Goal: Information Seeking & Learning: Learn about a topic

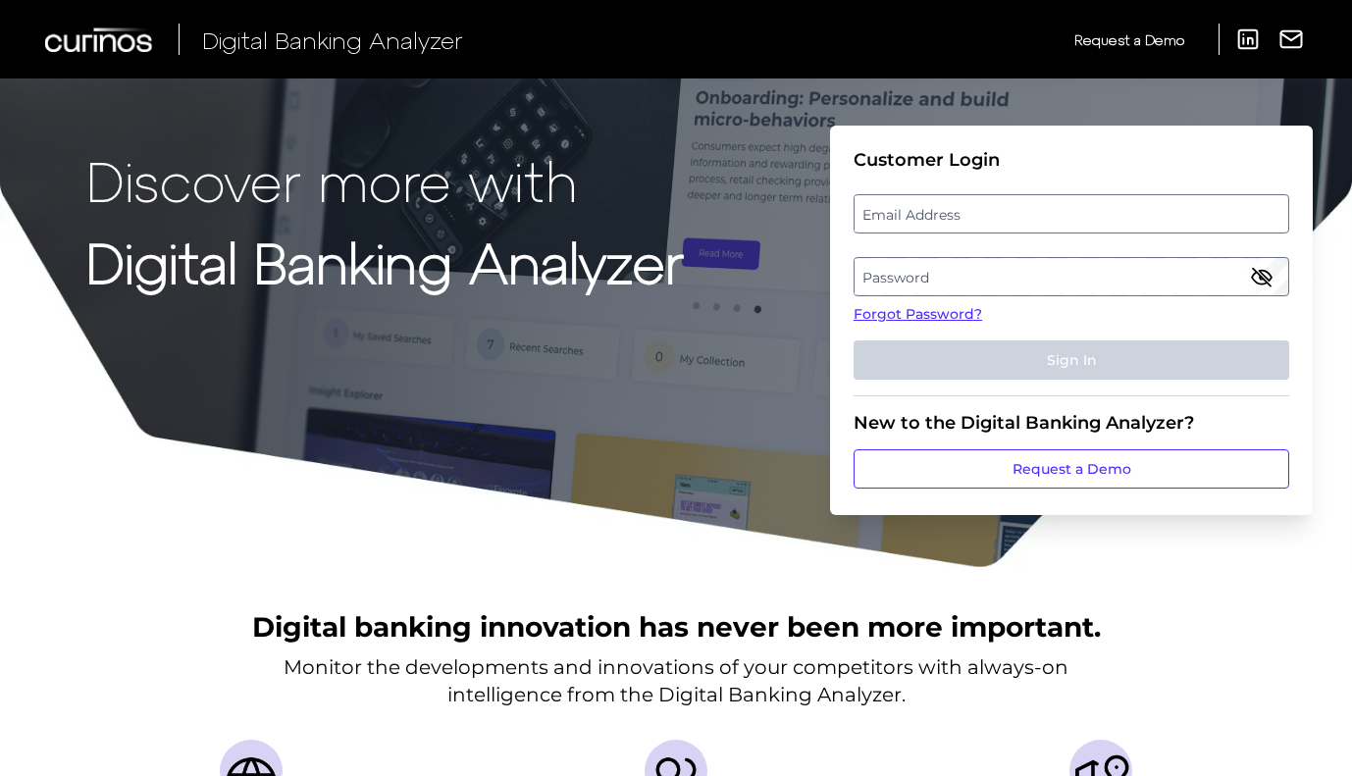
click at [912, 214] on label "Email Address" at bounding box center [1071, 213] width 433 height 35
click at [912, 214] on input "email" at bounding box center [1072, 213] width 436 height 39
type input "[DOMAIN_NAME][EMAIL_ADDRESS][DOMAIN_NAME]"
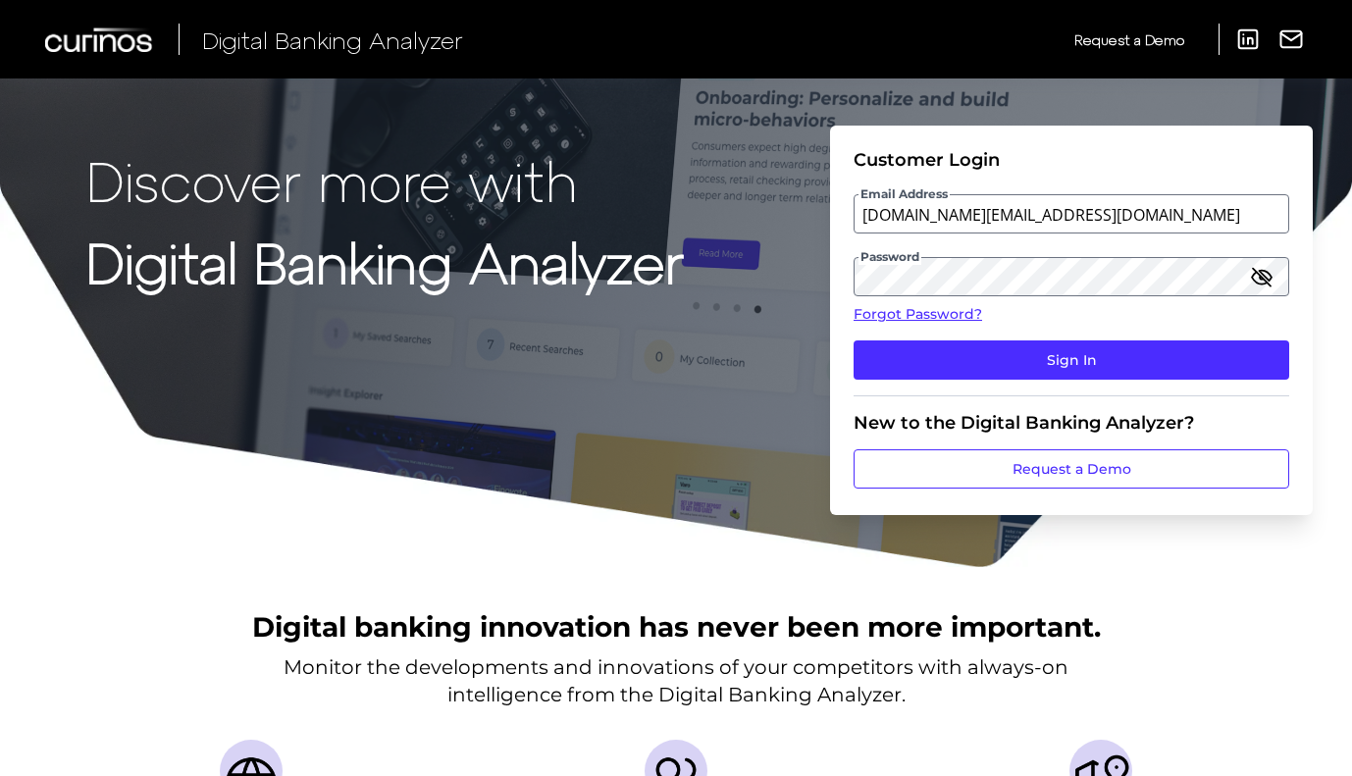
click at [1258, 275] on icon "button" at bounding box center [1262, 277] width 24 height 24
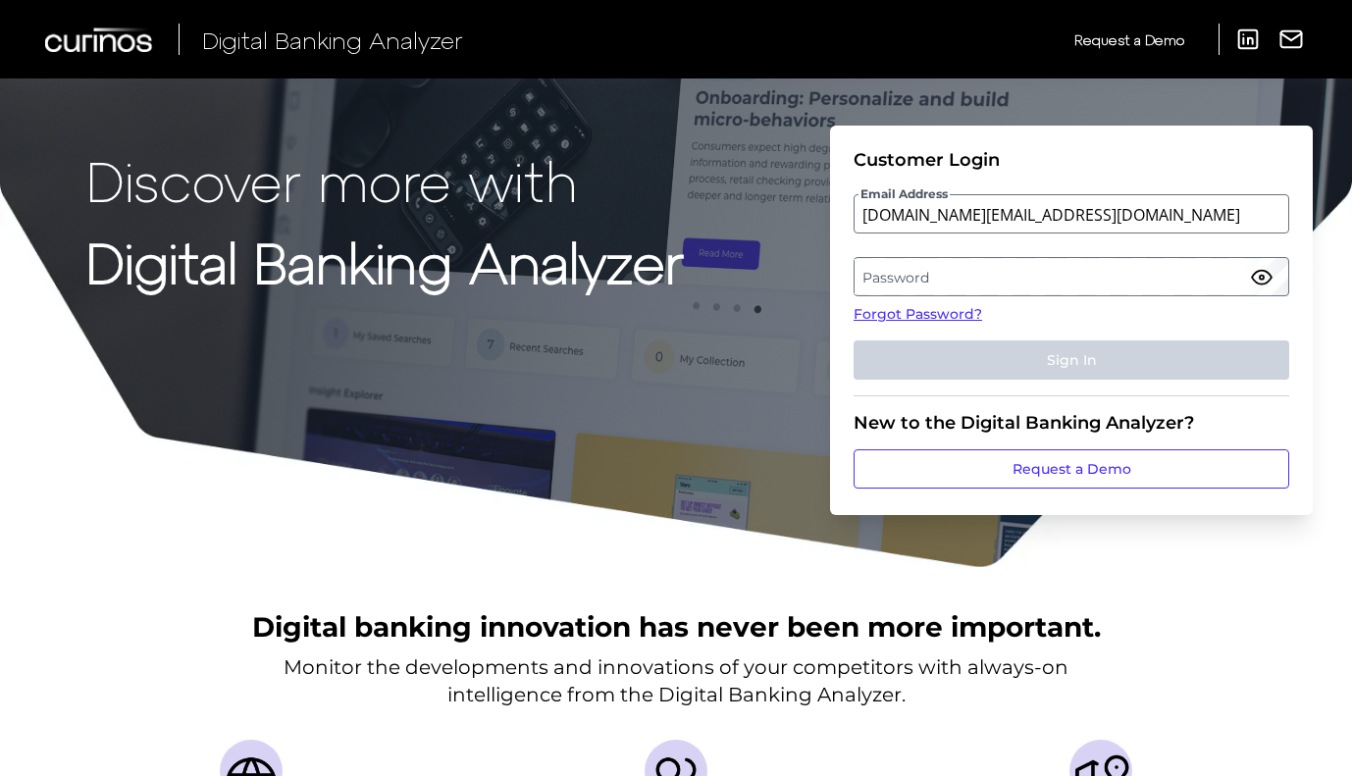
click at [915, 280] on label "Password" at bounding box center [1071, 276] width 433 height 35
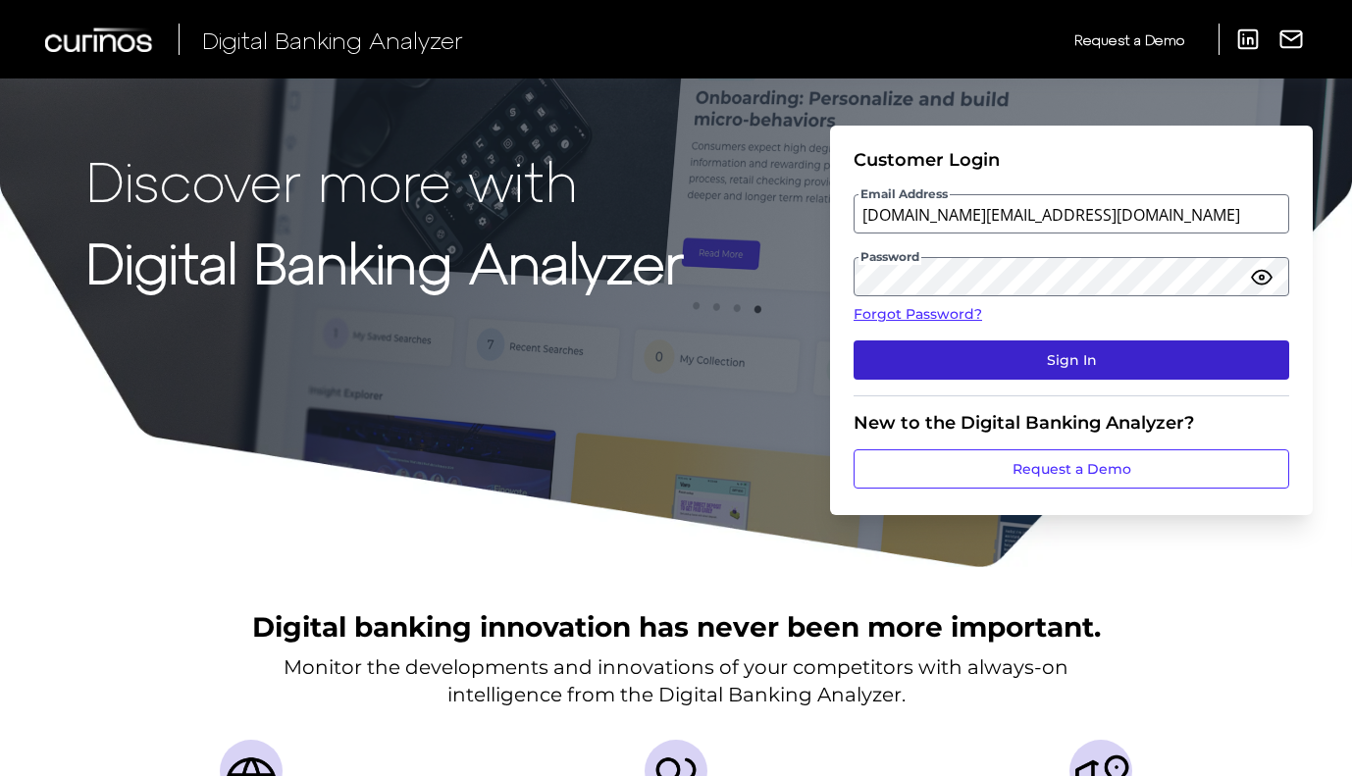
click at [915, 350] on button "Sign In" at bounding box center [1072, 359] width 436 height 39
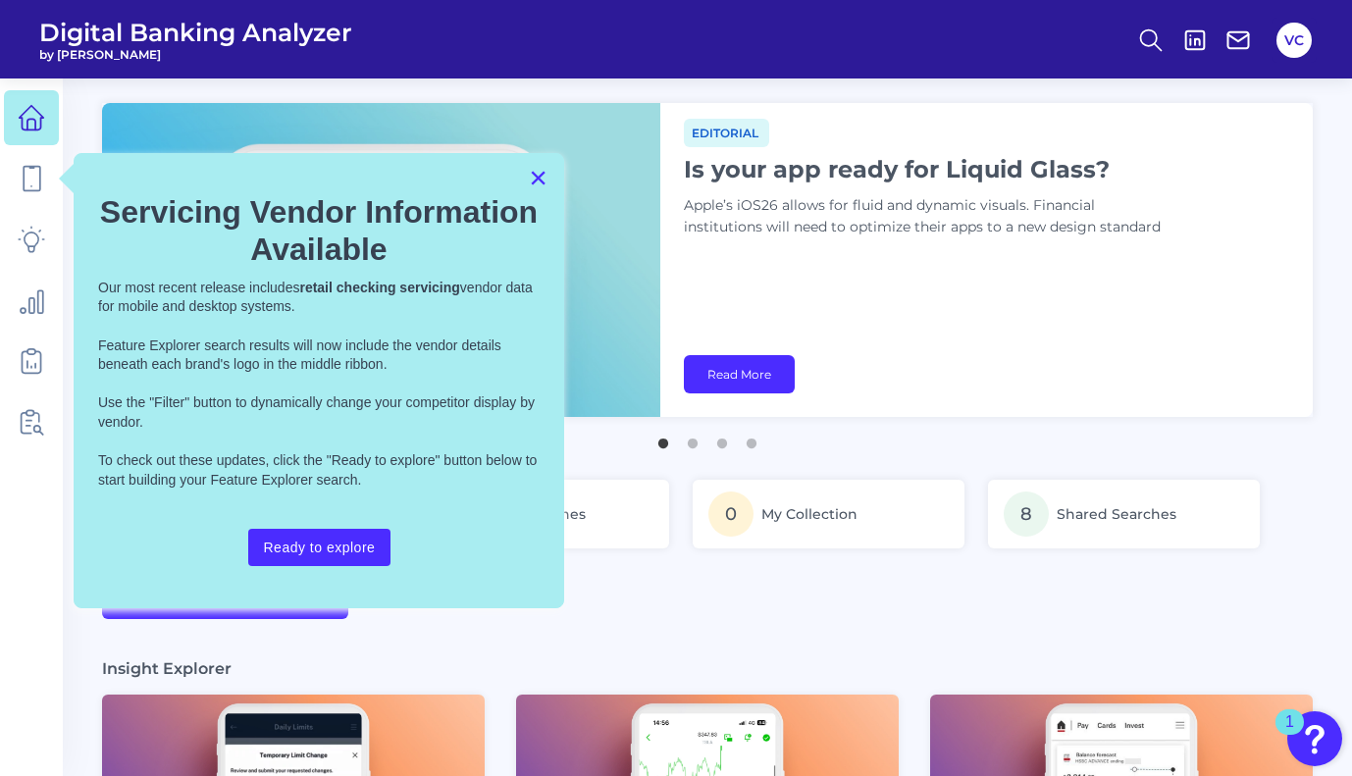
click at [534, 184] on button "×" at bounding box center [538, 177] width 19 height 31
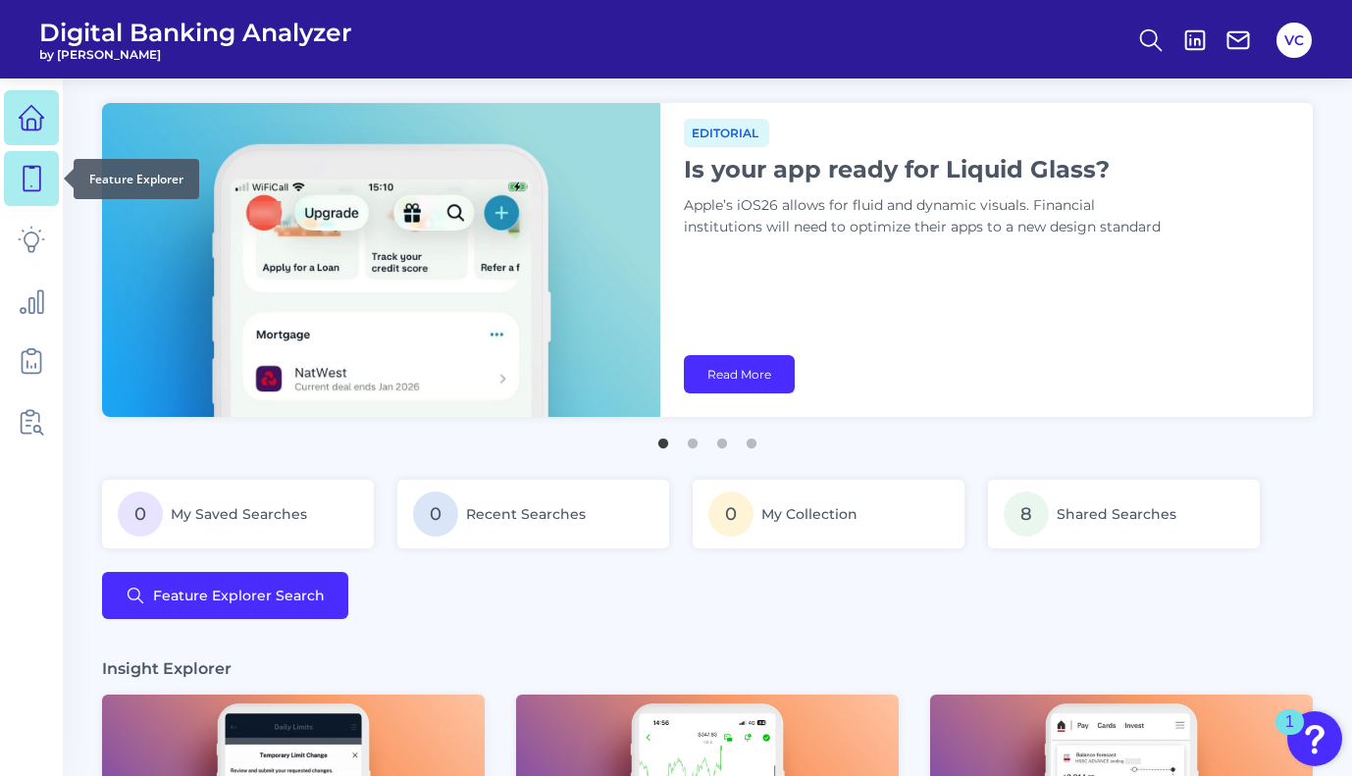
click at [29, 179] on icon at bounding box center [31, 178] width 27 height 27
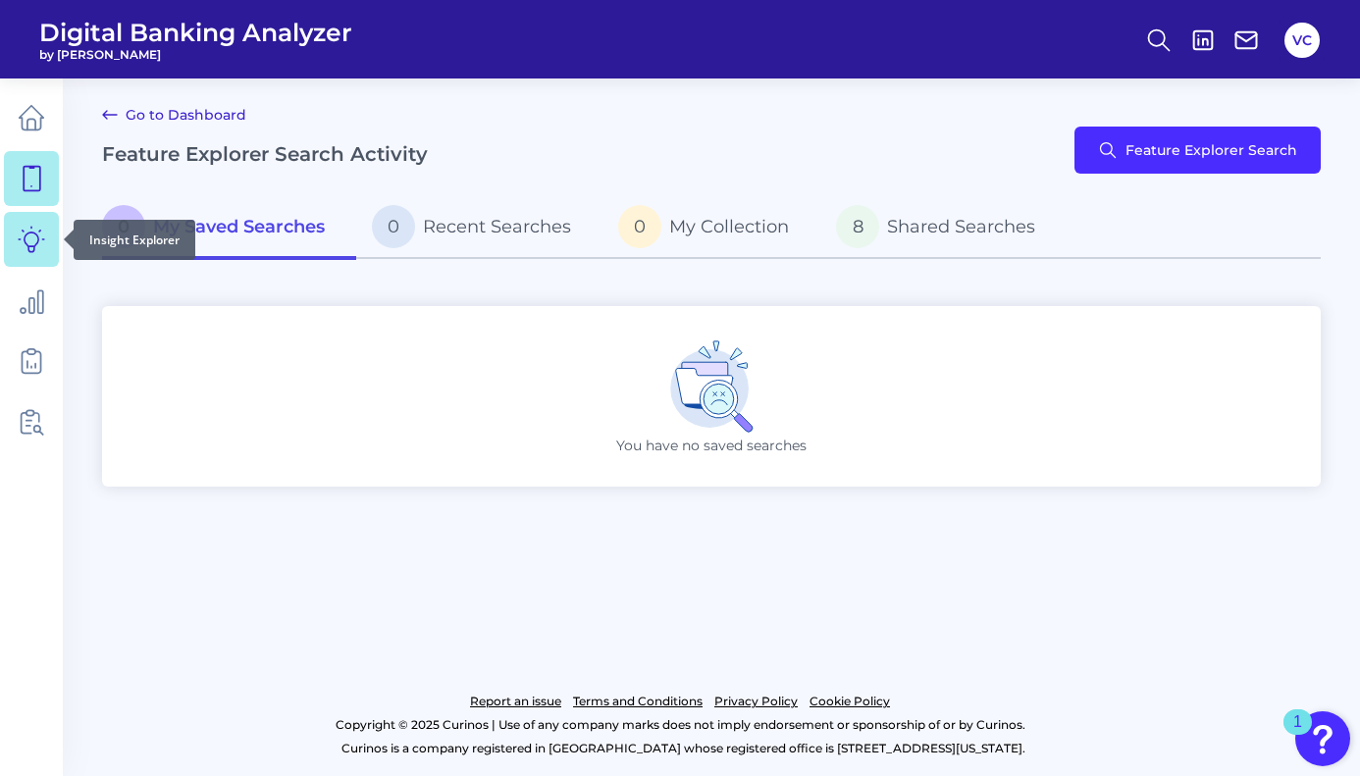
click at [37, 233] on icon at bounding box center [31, 239] width 27 height 27
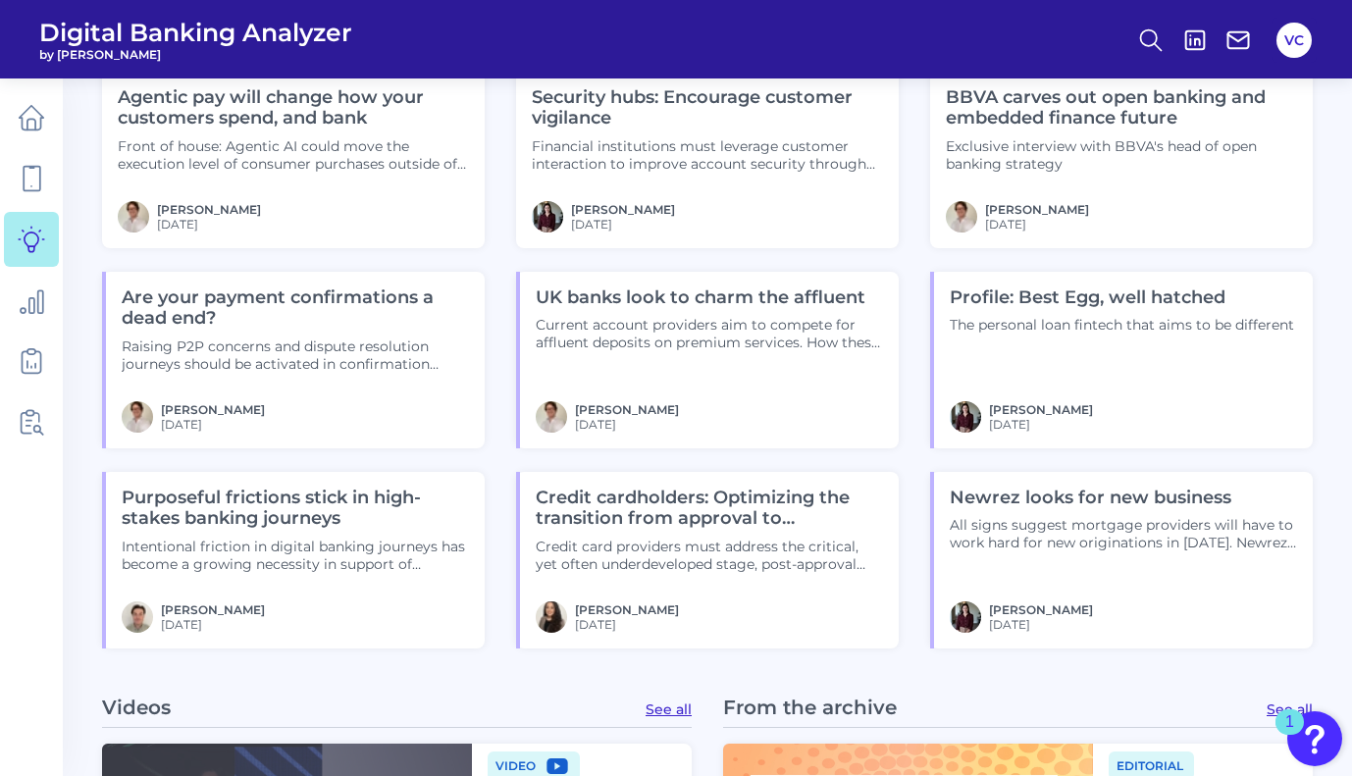
scroll to position [1099, 0]
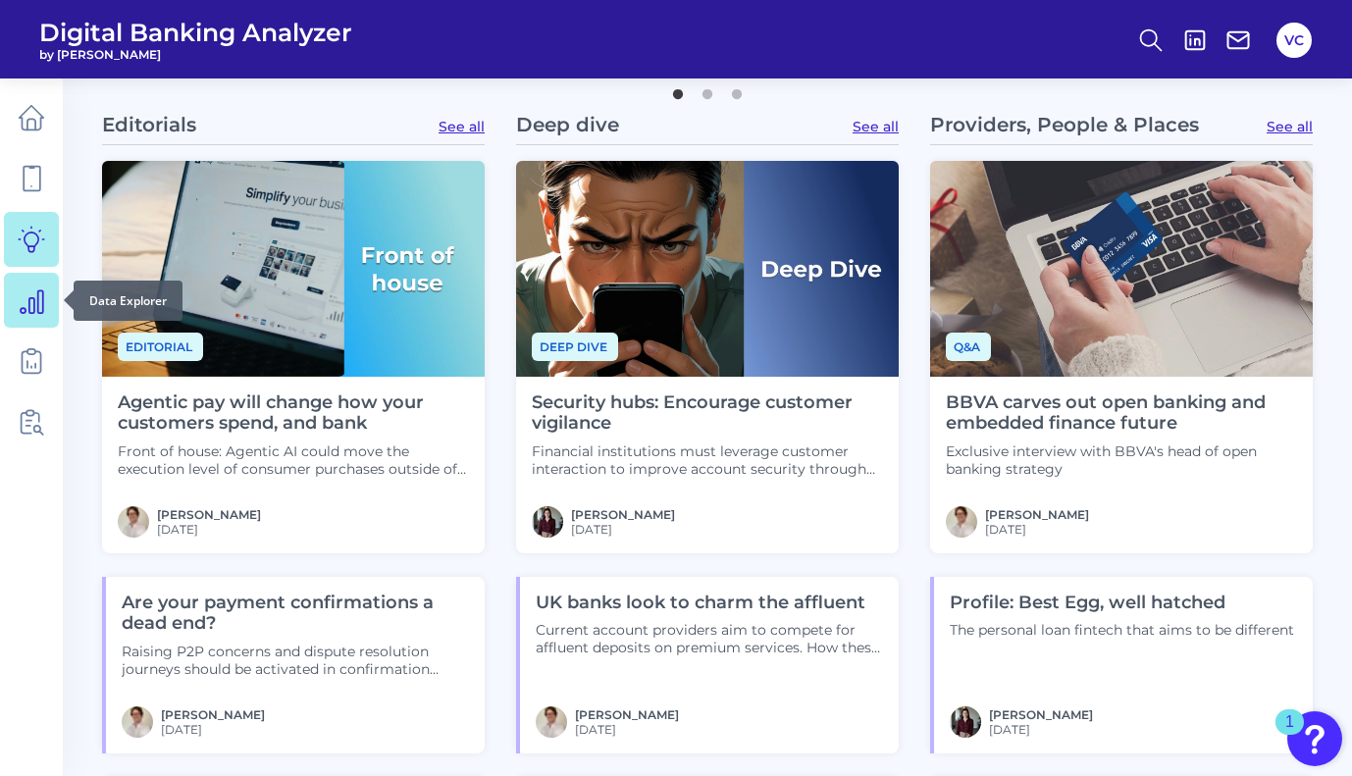
click at [38, 305] on icon at bounding box center [31, 299] width 27 height 27
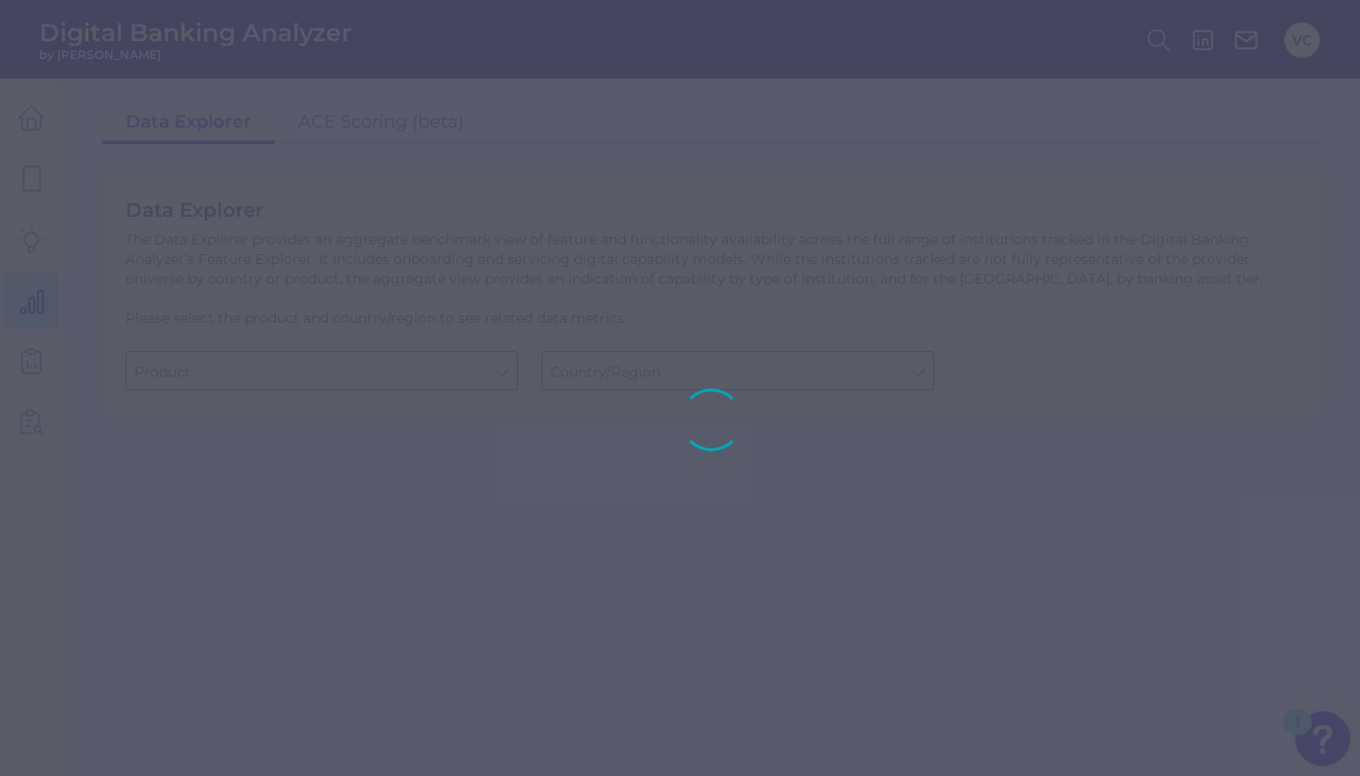
type input "Business Bank Account"
type input "Global (excl. US)"
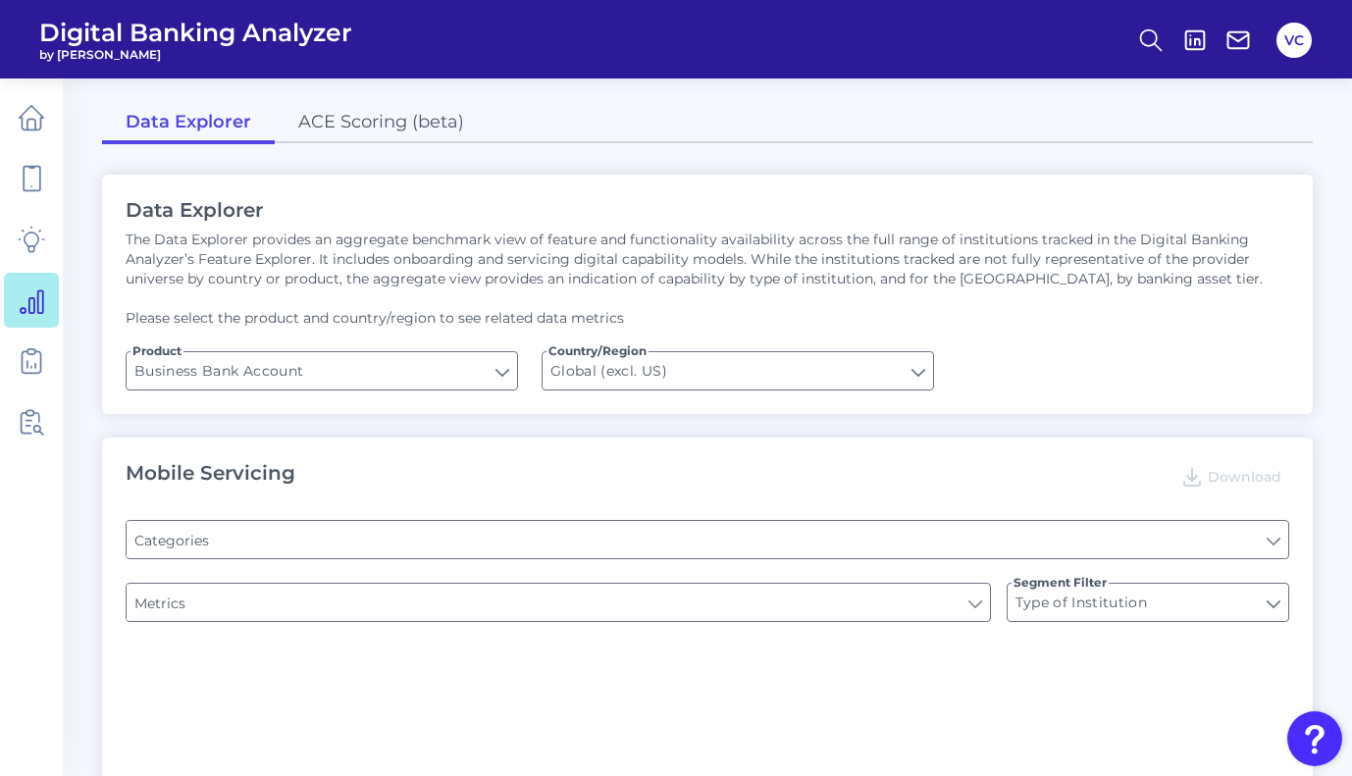
type input "Pre-login Features"
type input "Channel"
type input "Login"
type input "Upon opening the app are users immediately prompted to use Touch/Face ID to log…"
type input "Can you apply for the PRODUCT as a new to brand customer on ANY digital channel?"
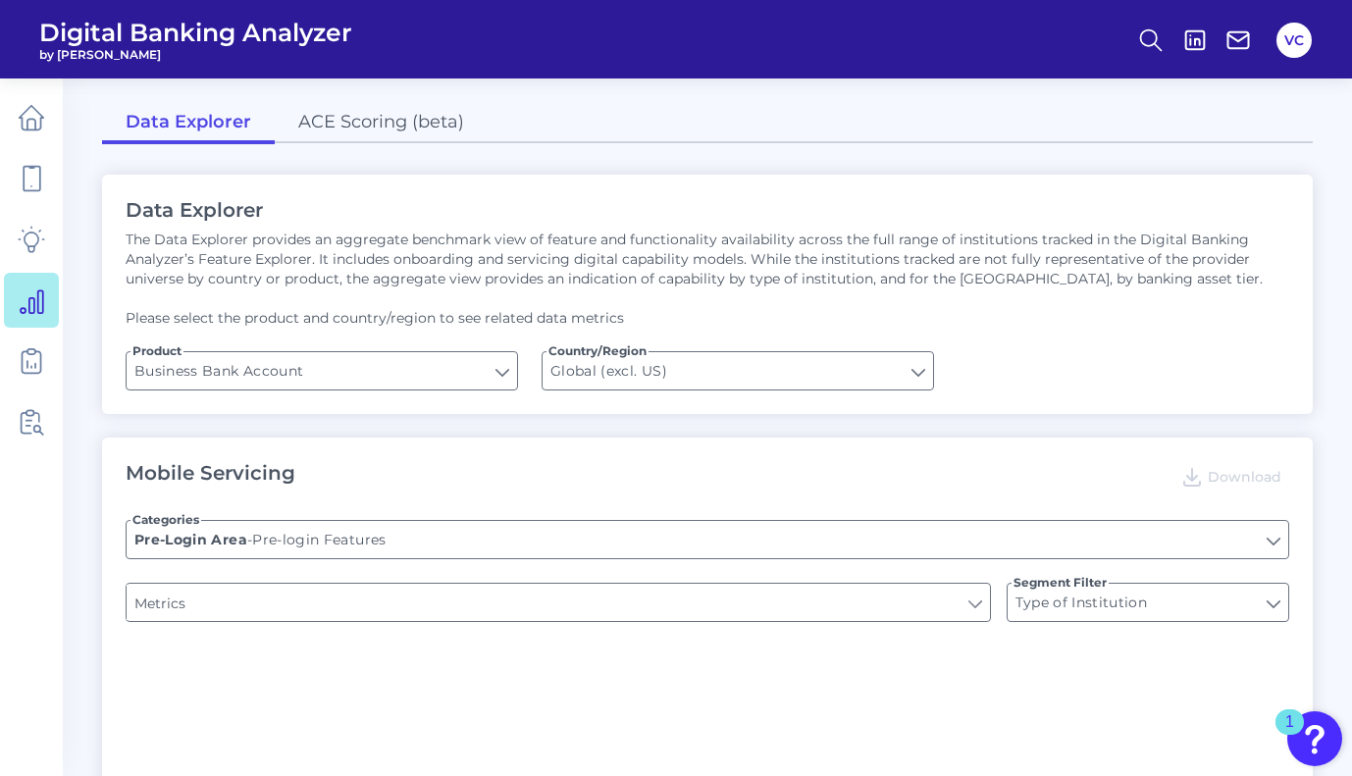
type input "Does it offer third-party single sign on?"
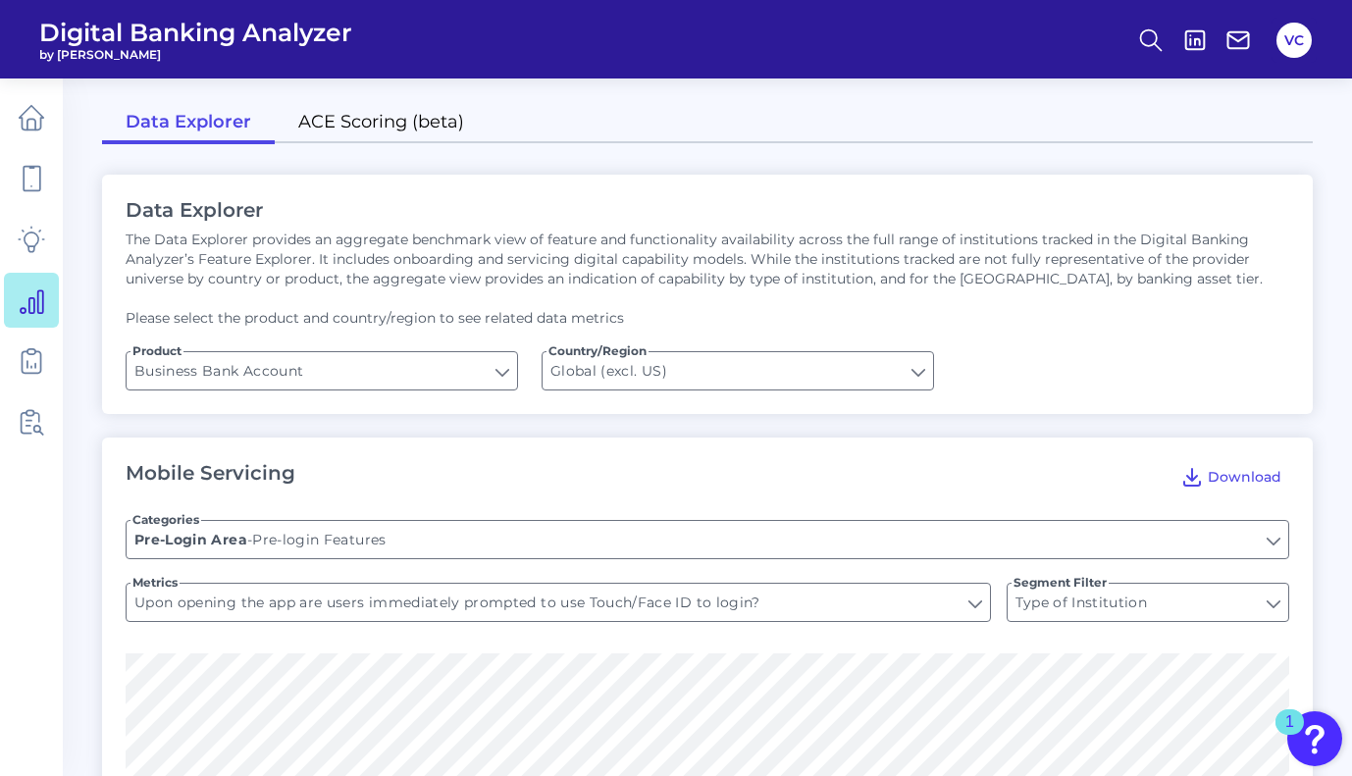
click at [341, 118] on link "ACE Scoring (beta)" at bounding box center [381, 123] width 213 height 41
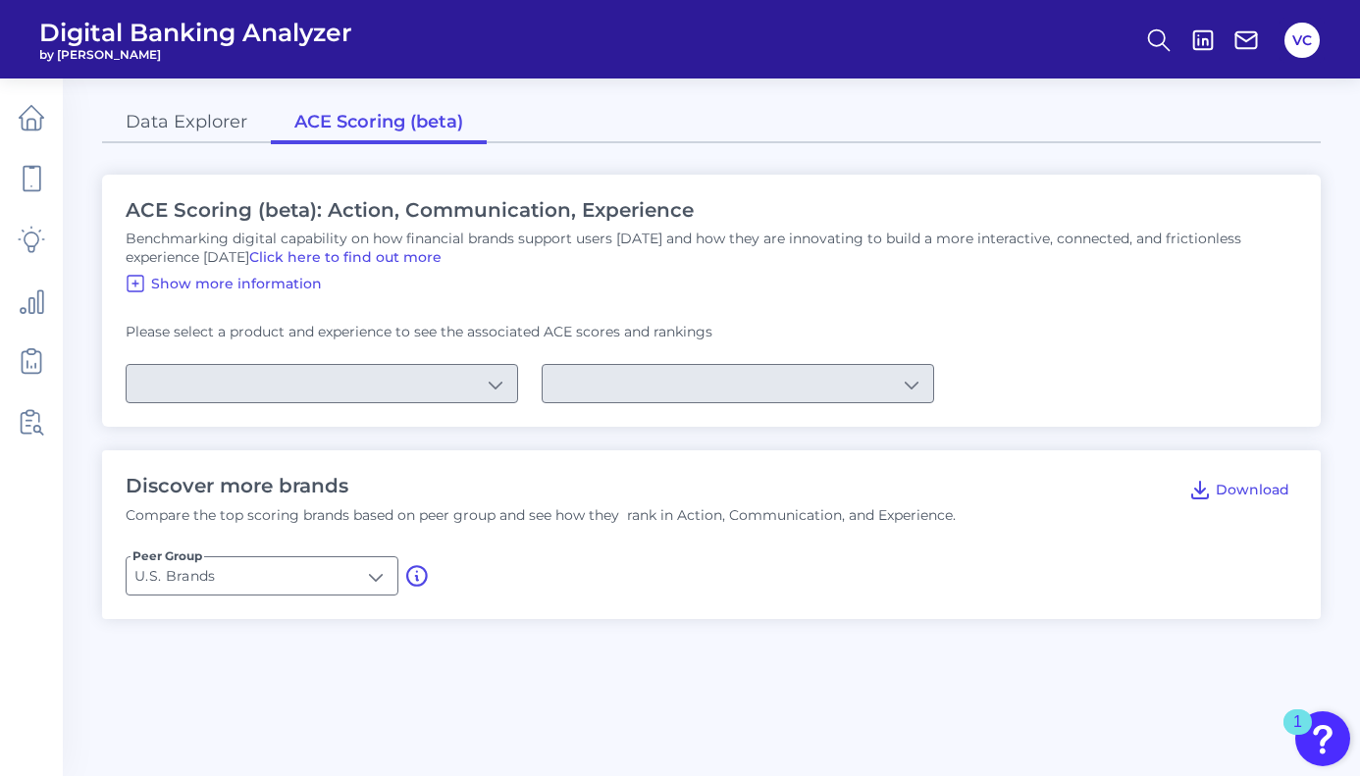
type input "Checking / Current Account"
type input "Mobile Servicing"
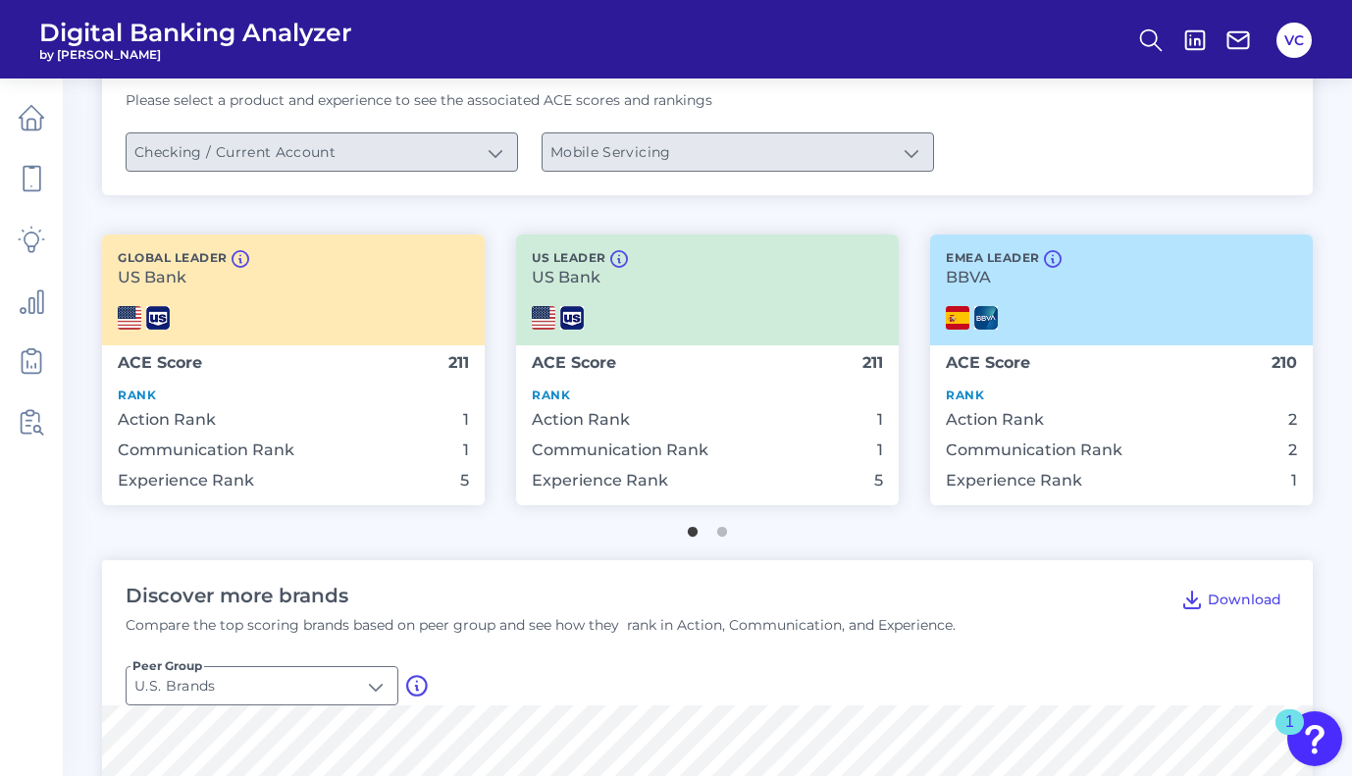
scroll to position [236, 0]
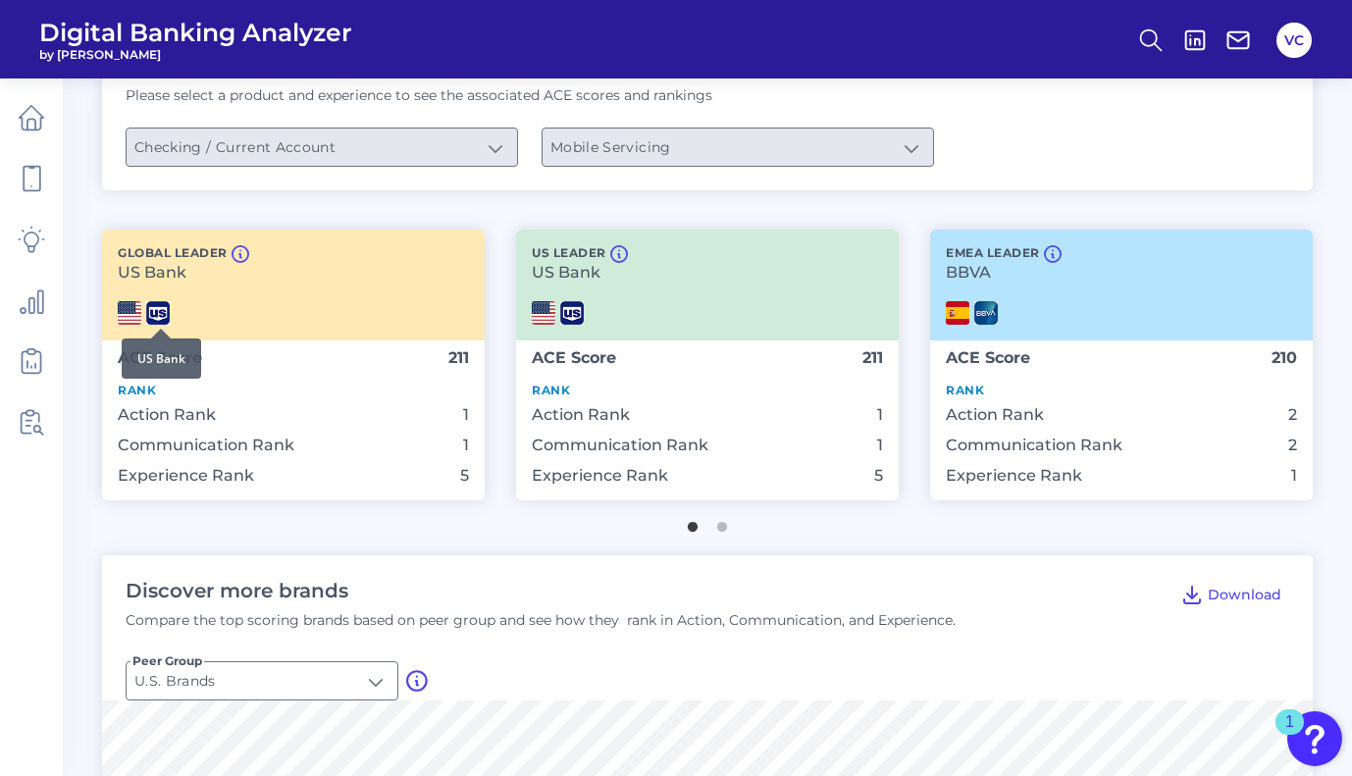
click at [159, 310] on img at bounding box center [158, 313] width 24 height 24
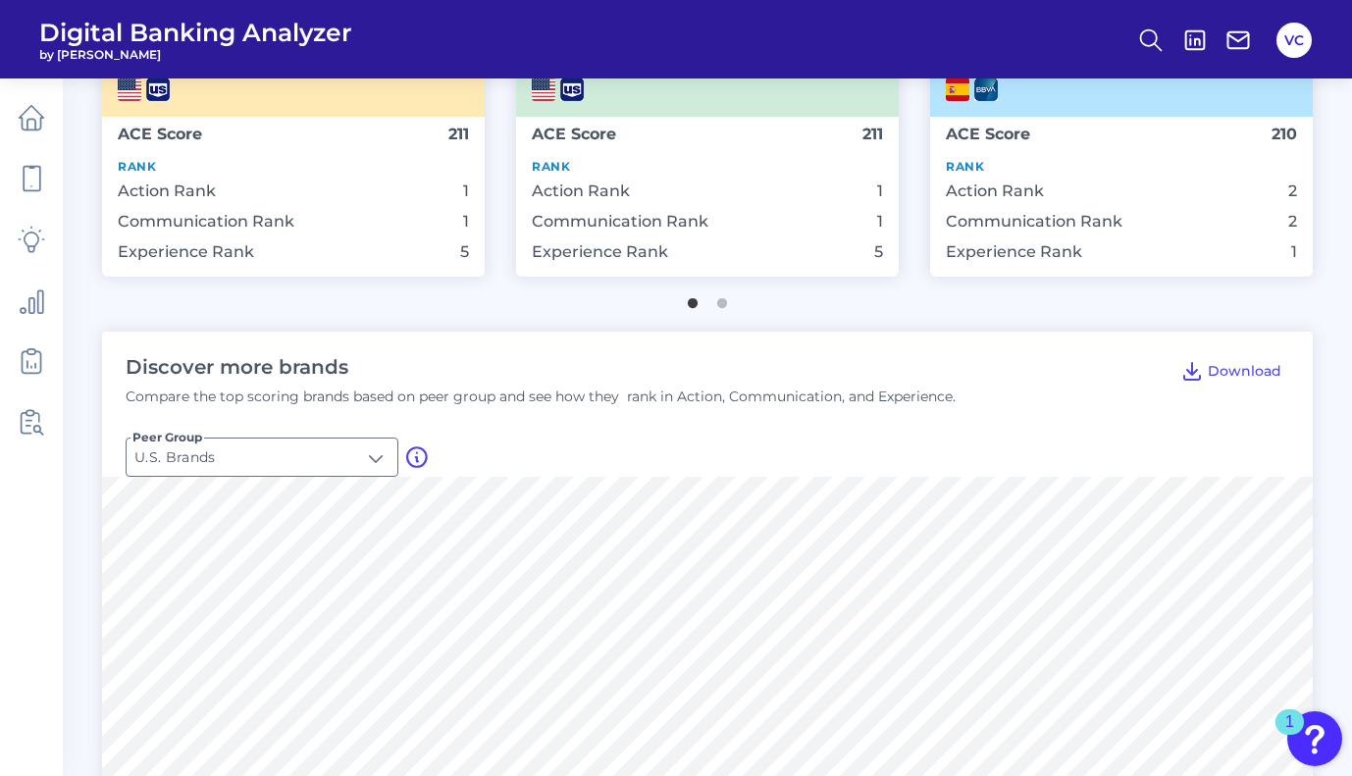
scroll to position [490, 0]
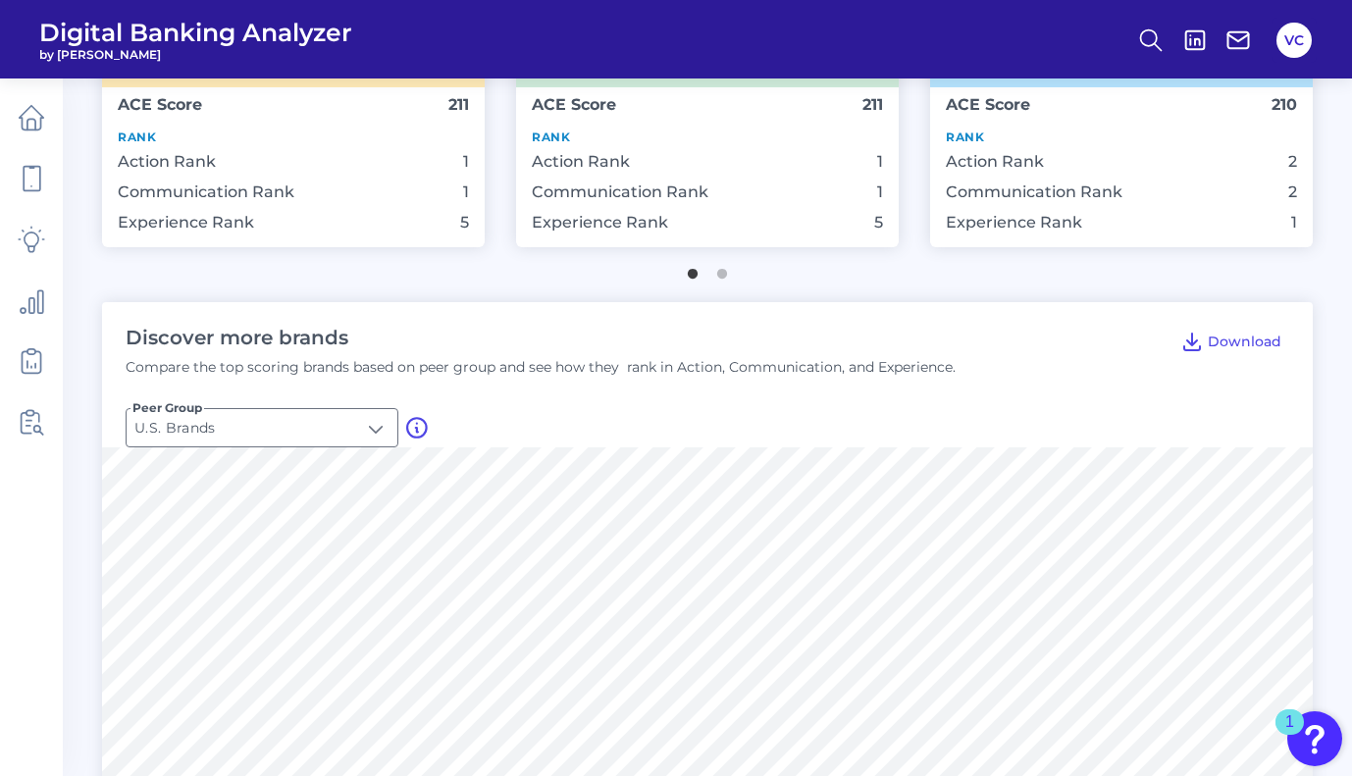
click at [293, 224] on li "Experience Rank 5" at bounding box center [293, 222] width 351 height 19
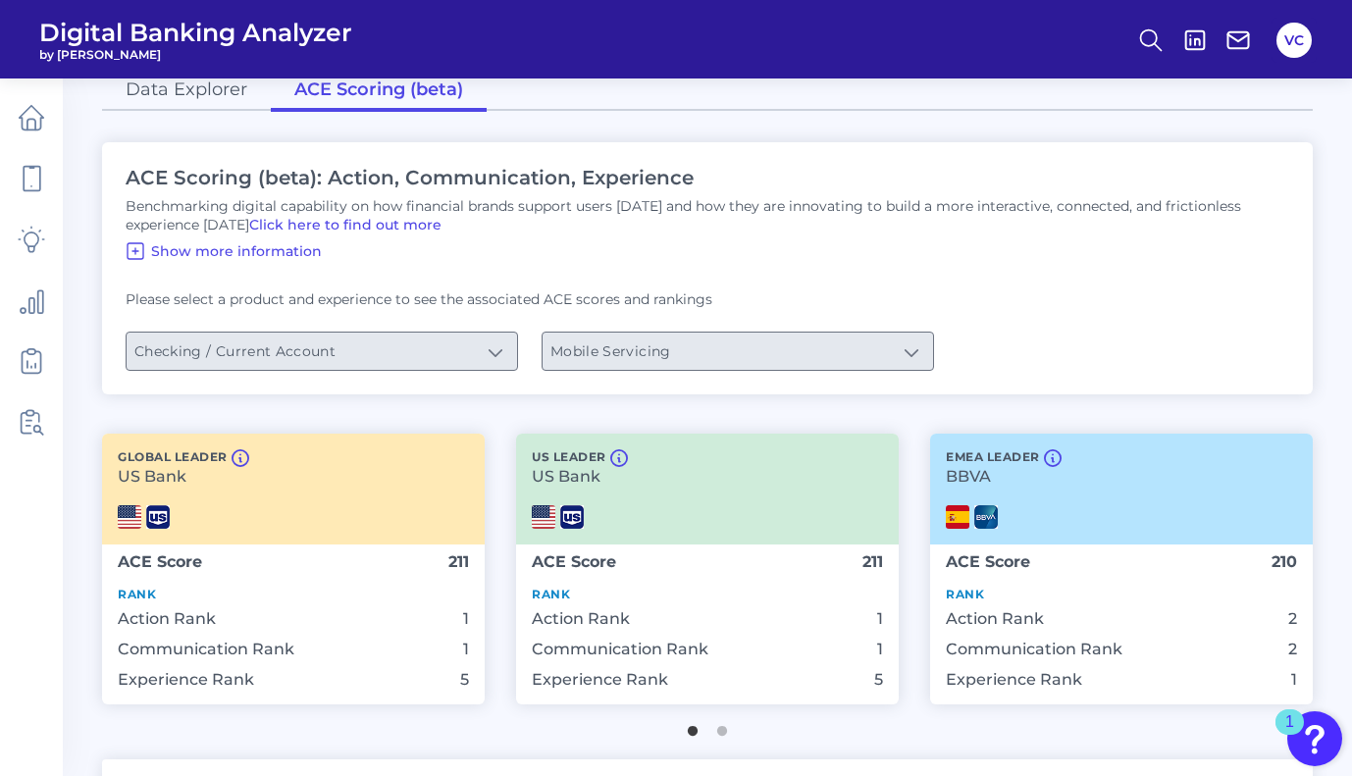
scroll to position [0, 0]
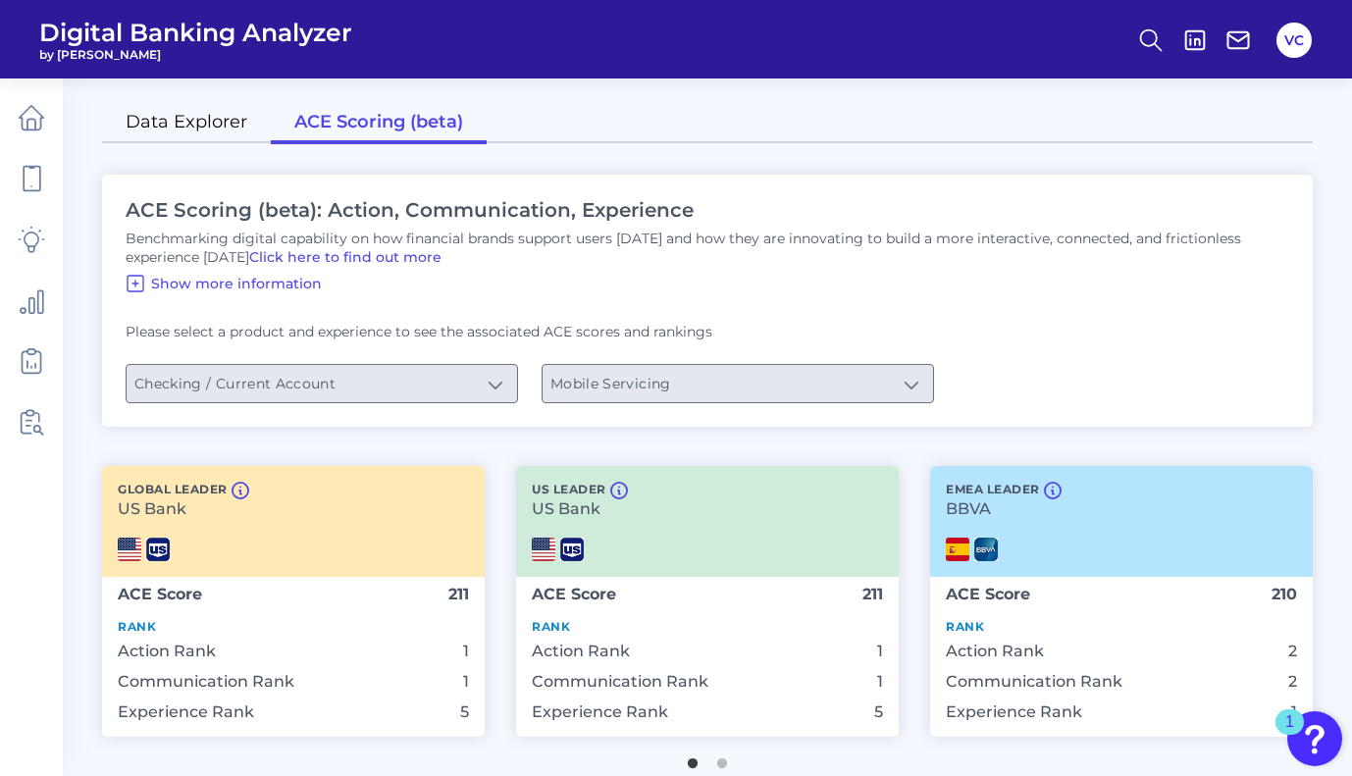
click at [211, 124] on link "Data Explorer" at bounding box center [186, 123] width 169 height 41
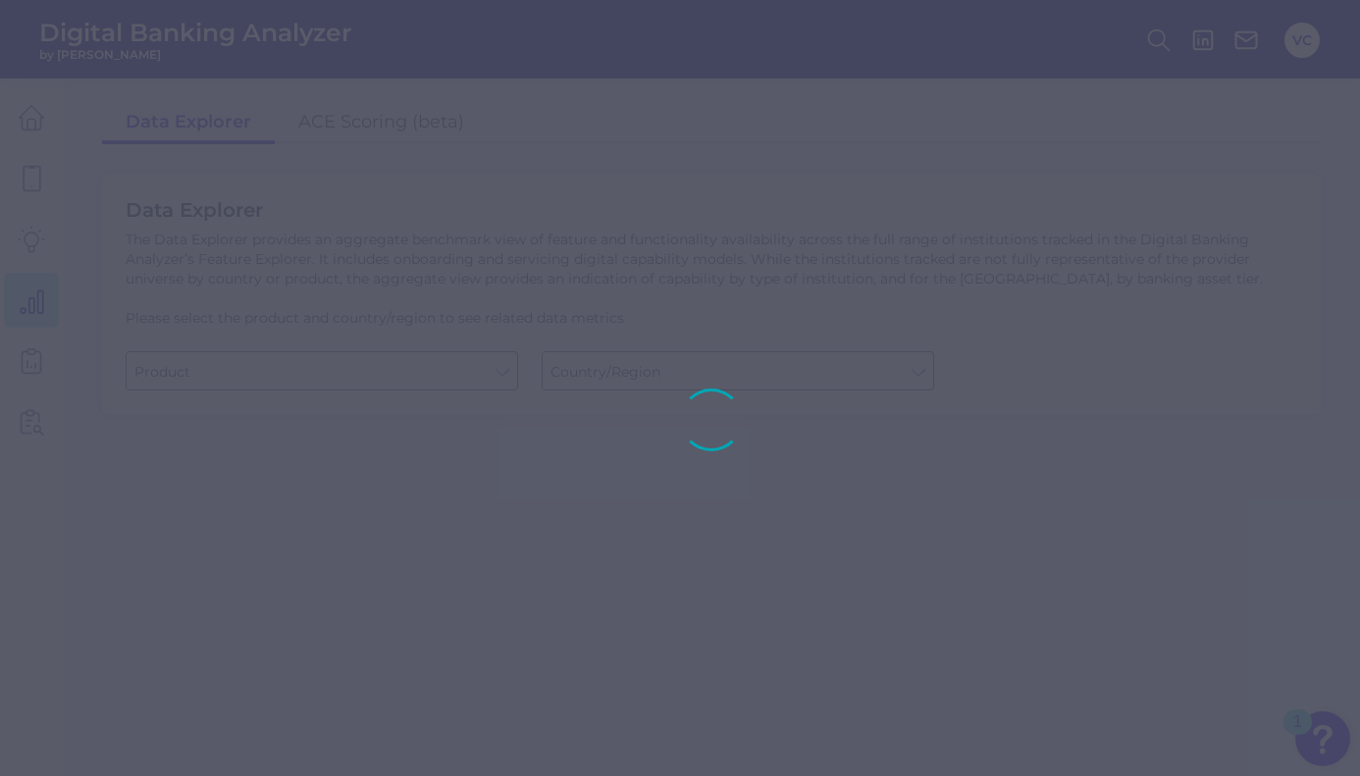
type input "Business Bank Account"
type input "Global (excl. US)"
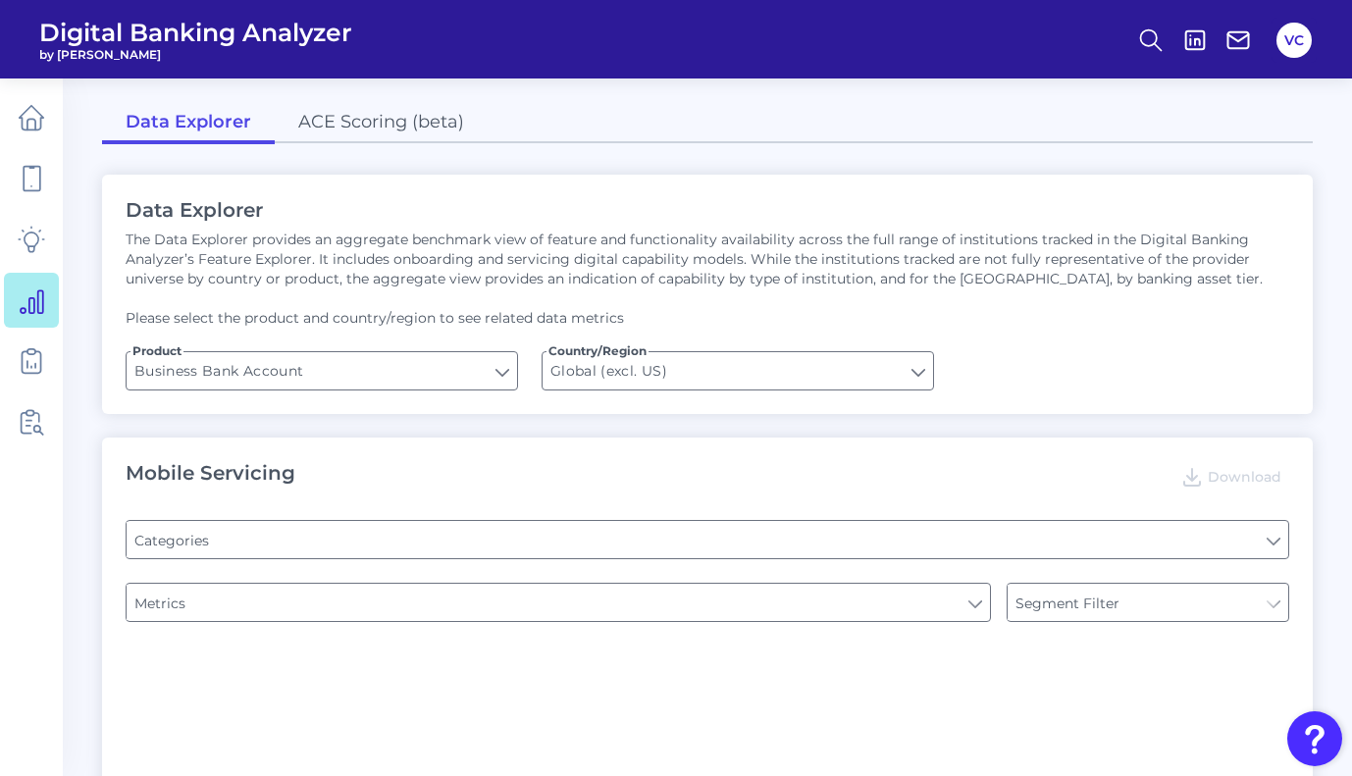
type input "Type of Institution"
type input "Channel"
type input "Type of Institution"
type input "Pre-login Features"
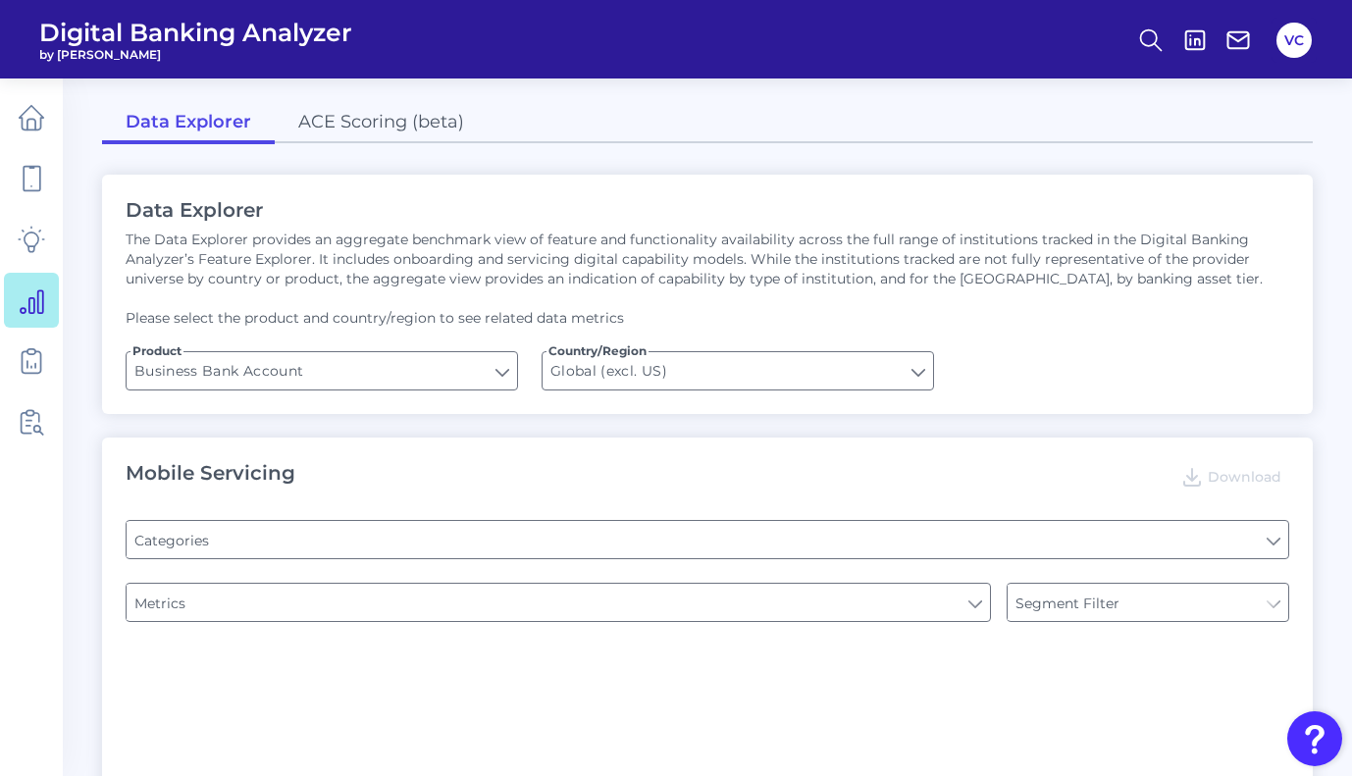
type input "Login"
type input "Upon opening the app are users immediately prompted to use Touch/Face ID to log…"
type input "Can you apply for the PRODUCT as a new to brand customer on ANY digital channel?"
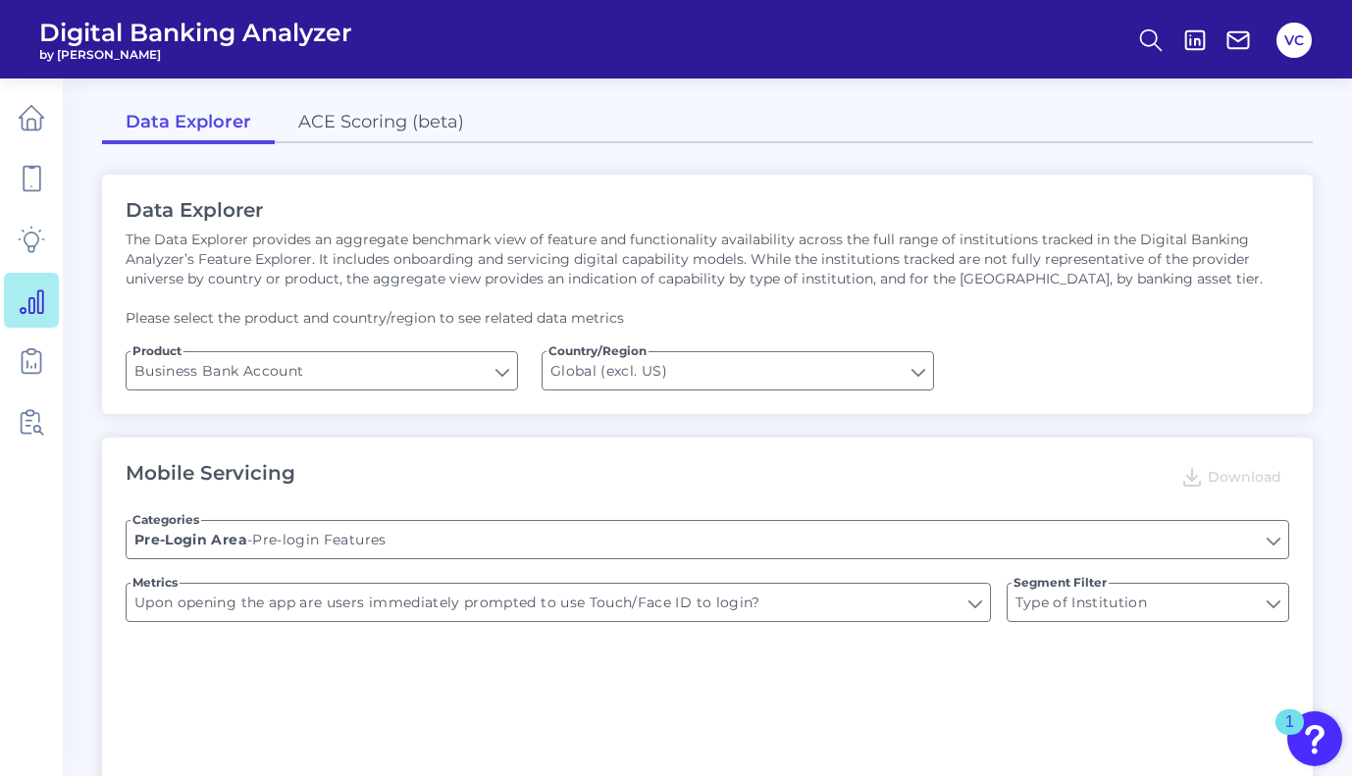
type input "Does it offer third-party single sign on?"
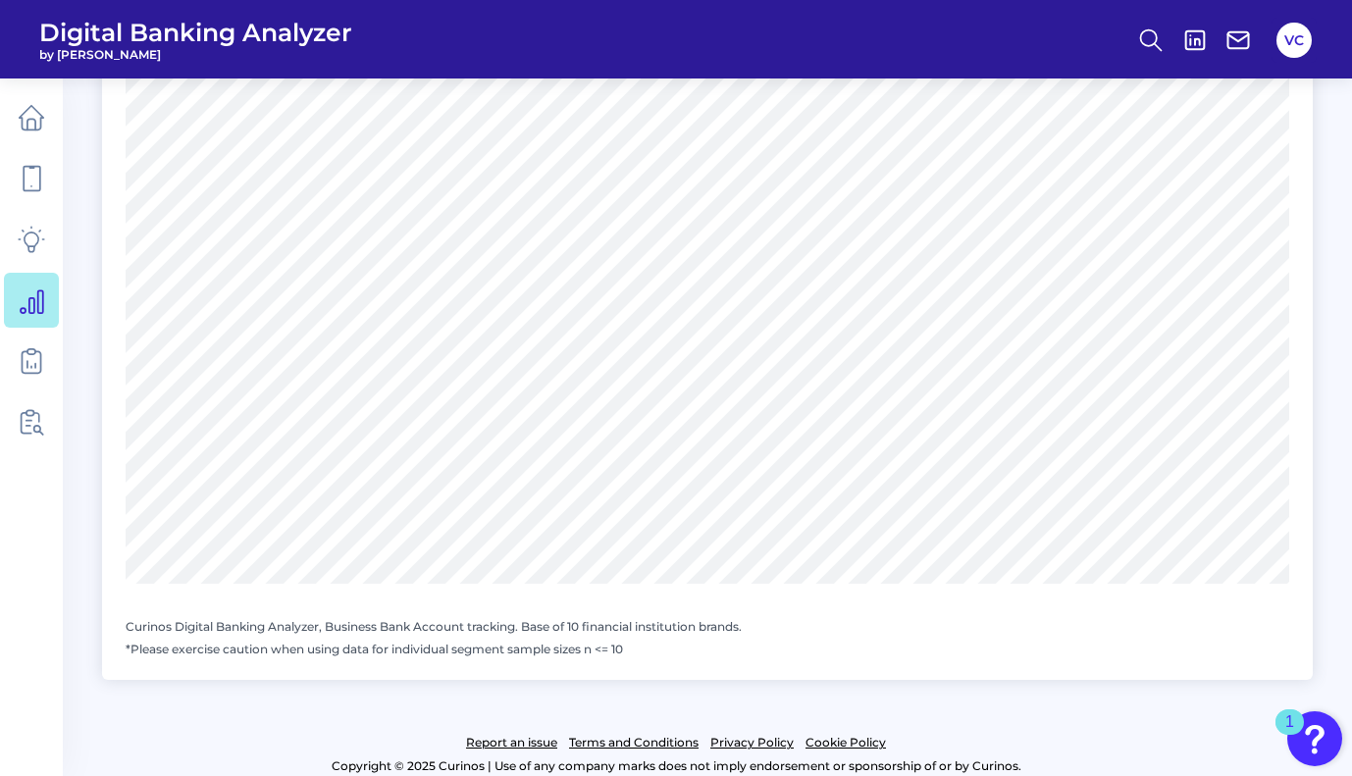
scroll to position [2071, 0]
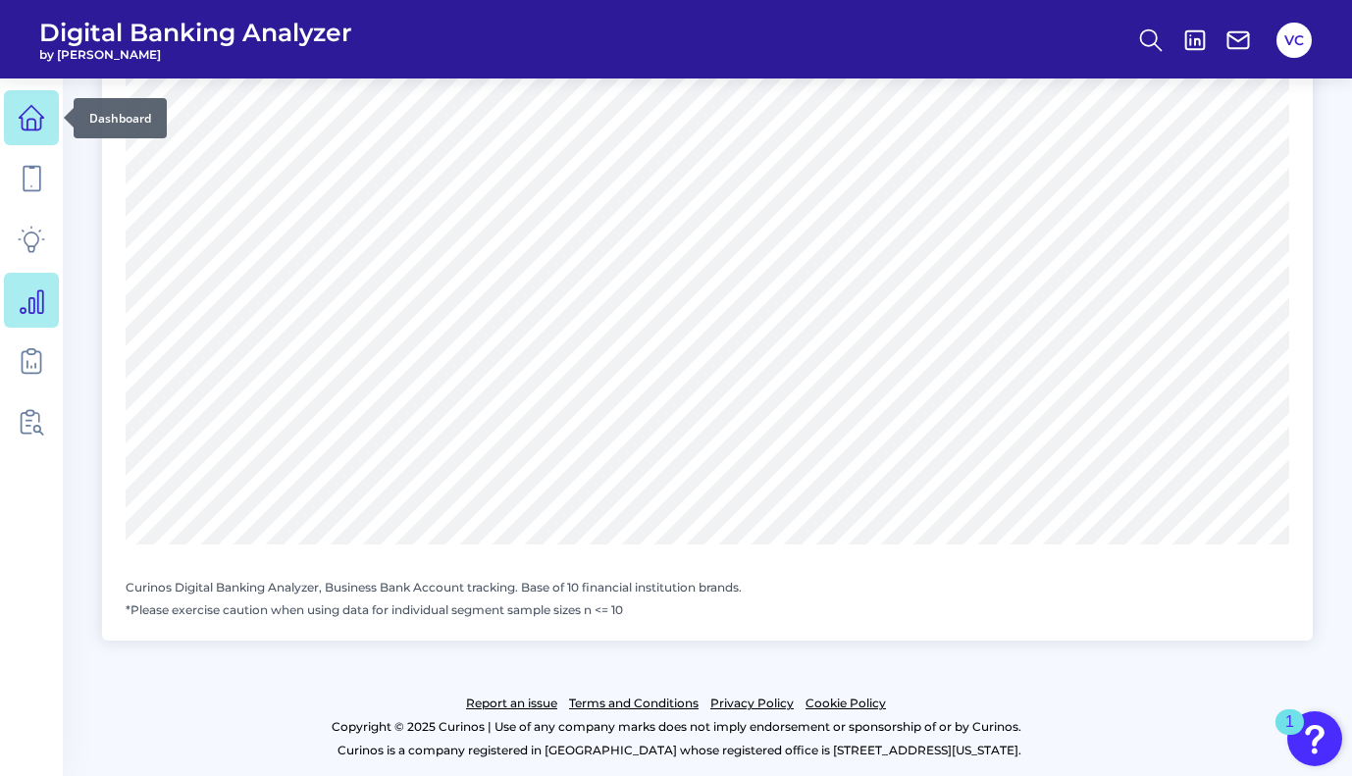
click at [35, 127] on icon at bounding box center [31, 124] width 8 height 11
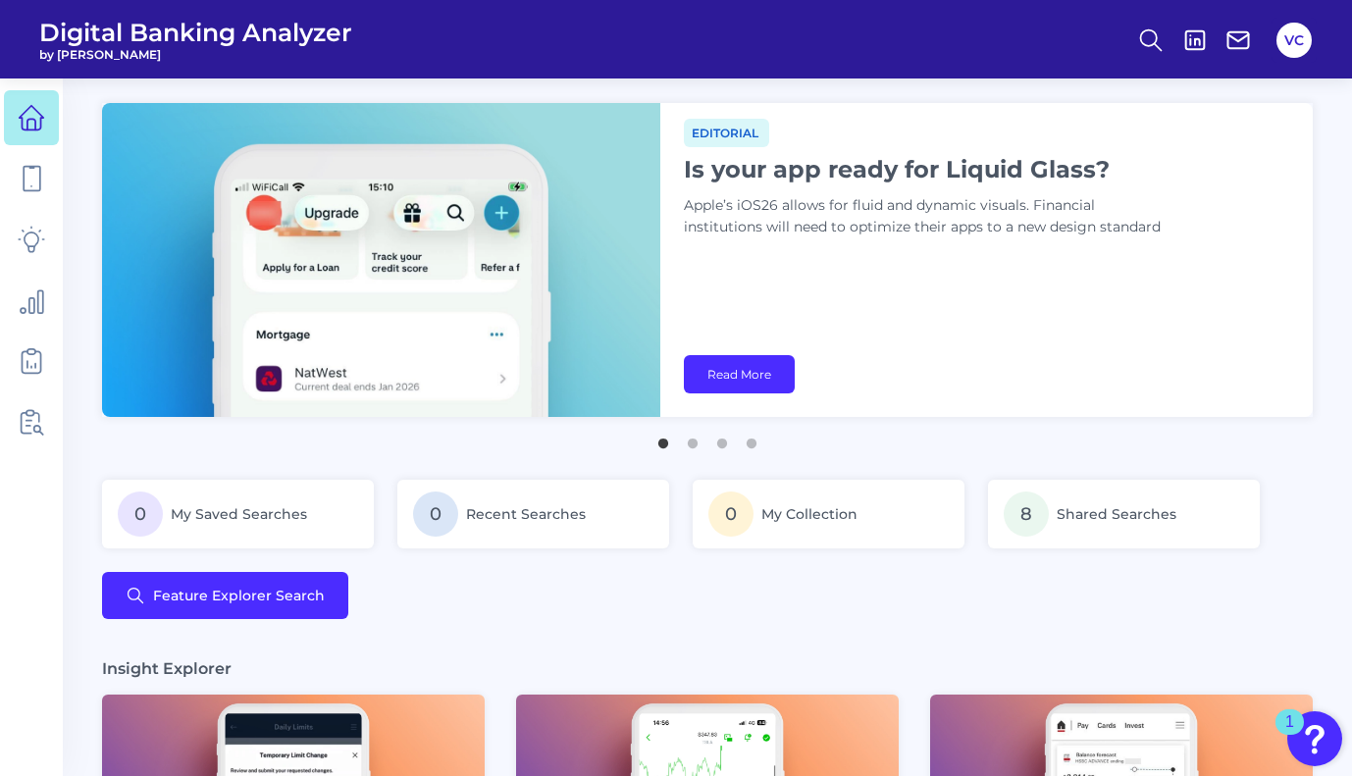
drag, startPoint x: 1126, startPoint y: 326, endPoint x: 759, endPoint y: 340, distance: 367.2
click at [761, 339] on div "Editorial Is your app ready for Liquid Glass? Apple’s iOS26 allows for fluid an…" at bounding box center [986, 260] width 652 height 314
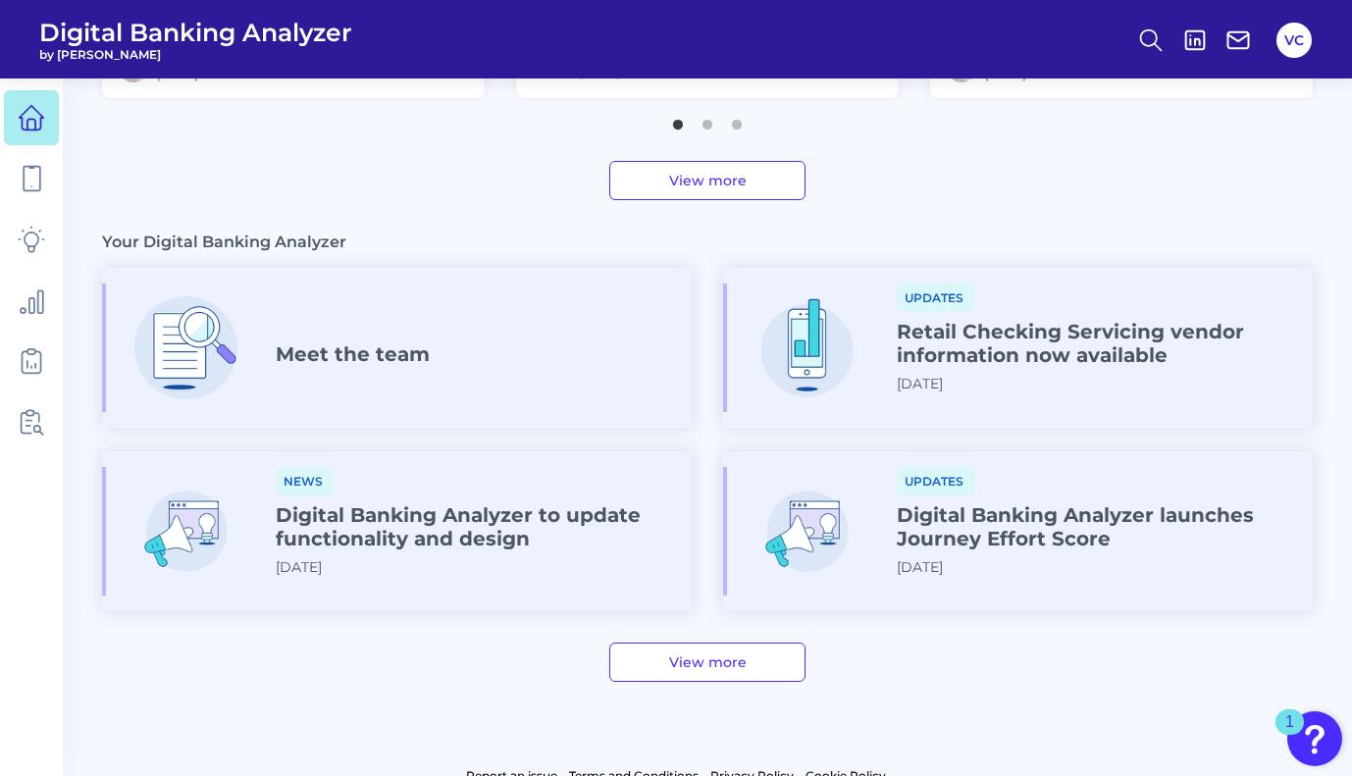
scroll to position [1062, 0]
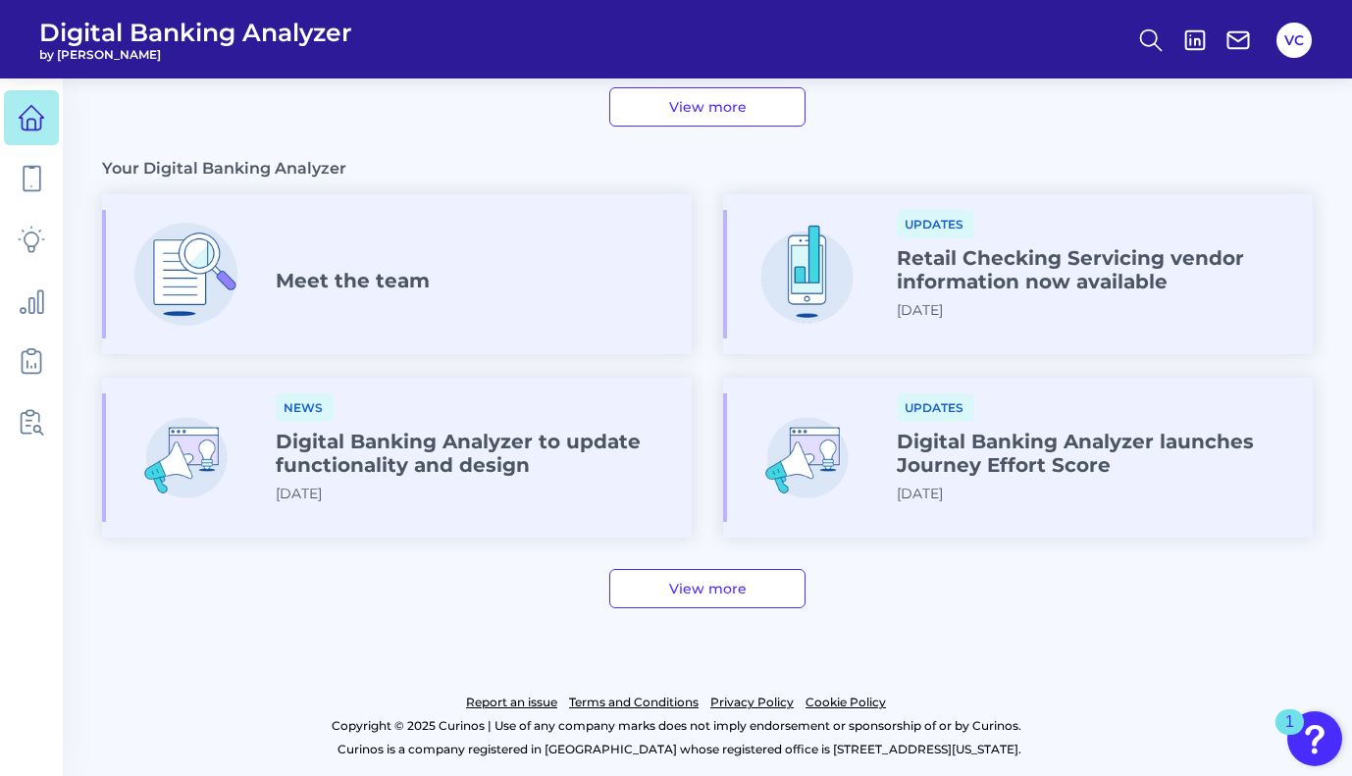
click at [739, 590] on link "View more" at bounding box center [707, 588] width 196 height 39
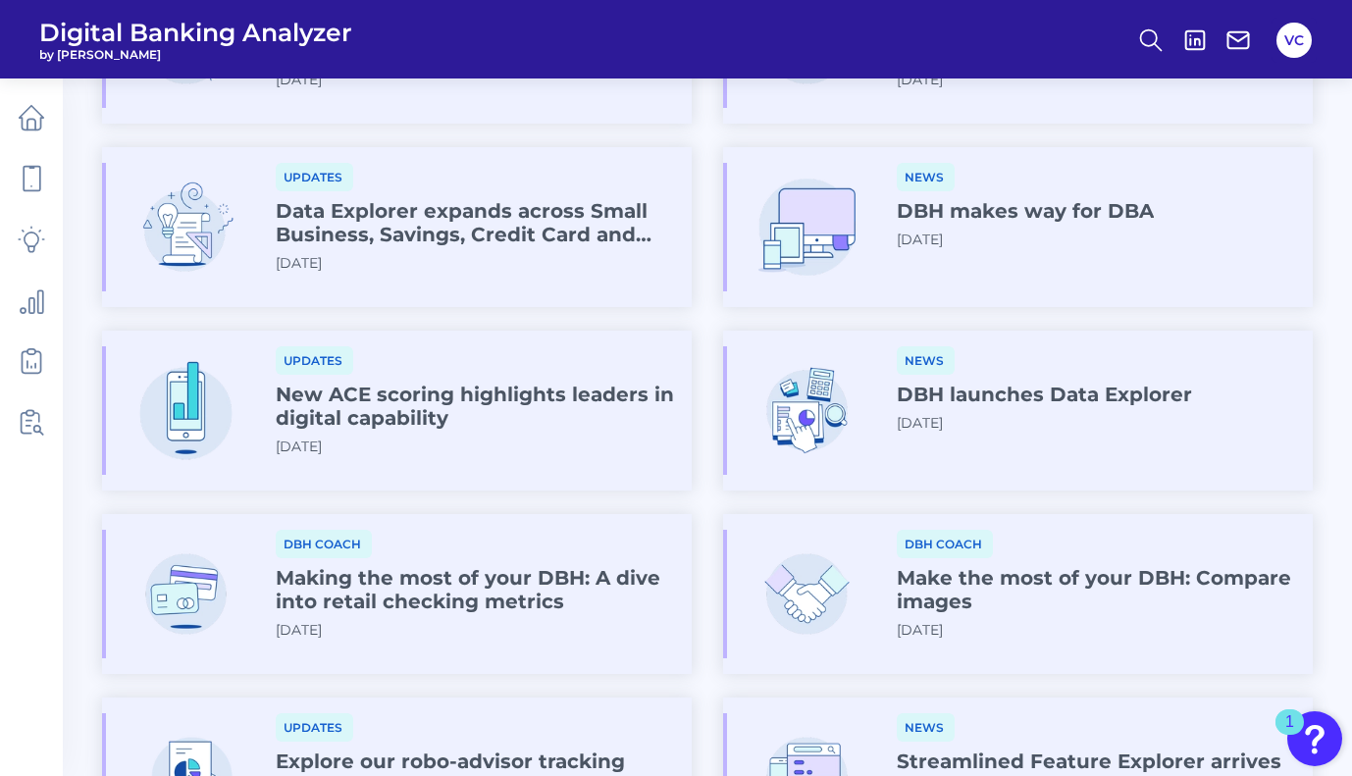
scroll to position [1072, 0]
